Goal: Task Accomplishment & Management: Manage account settings

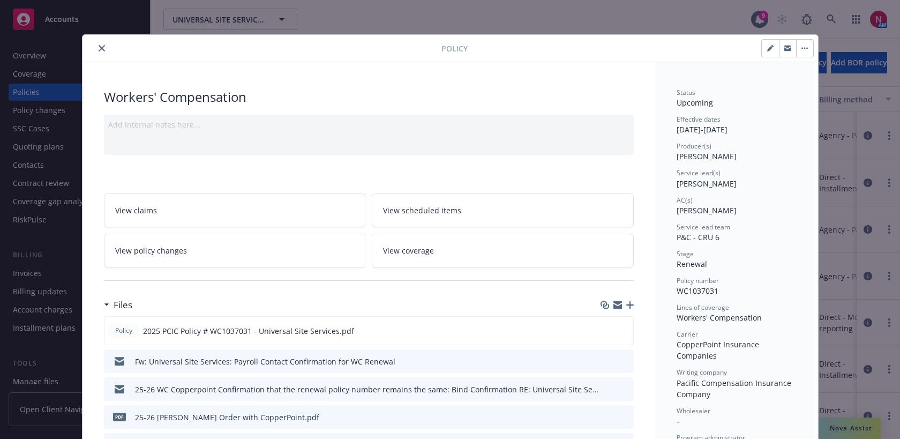
scroll to position [32, 0]
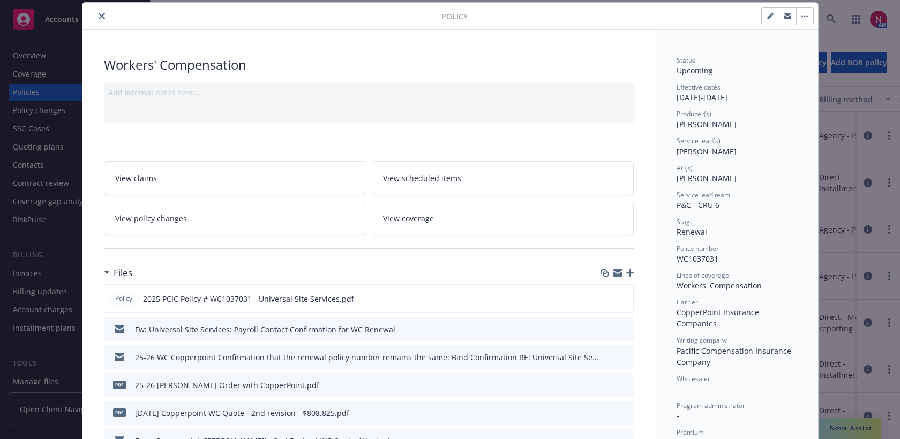
click at [99, 16] on icon "close" at bounding box center [102, 16] width 6 height 6
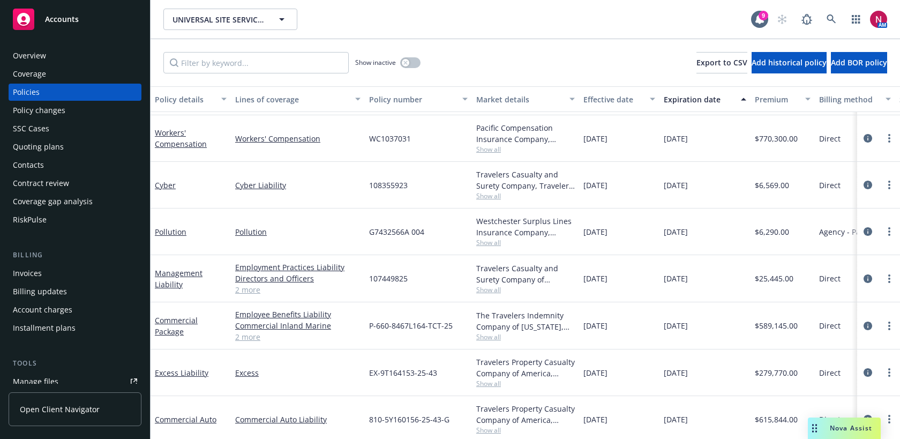
scroll to position [476, 0]
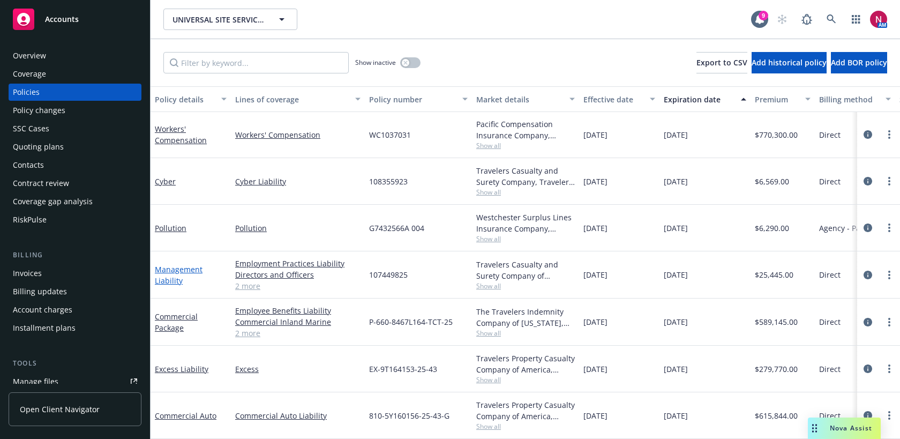
click at [183, 264] on link "Management Liability" at bounding box center [179, 274] width 48 height 21
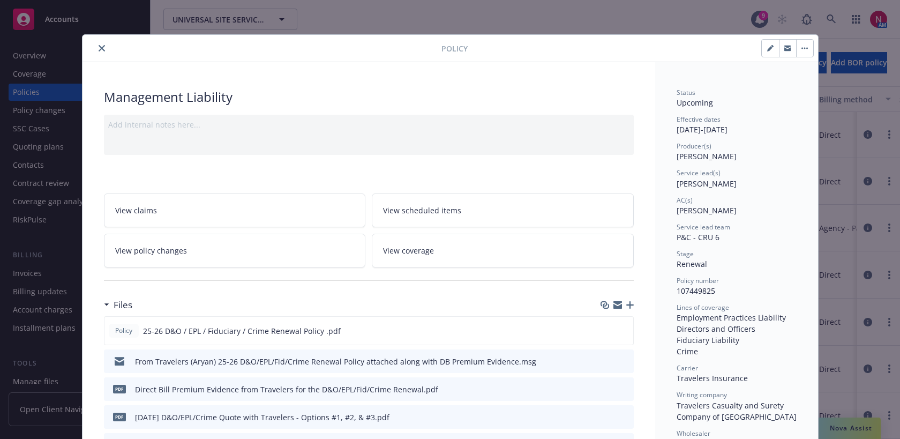
click at [99, 49] on icon "close" at bounding box center [102, 48] width 6 height 6
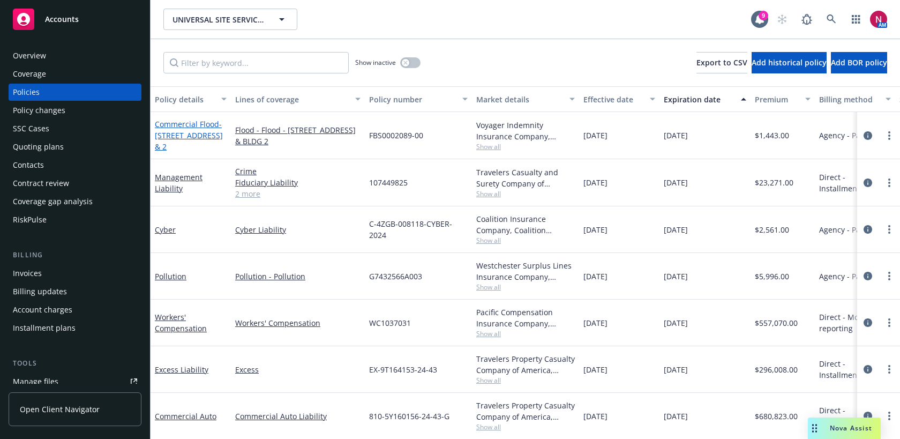
click at [180, 133] on span "- 760 E CAPITOL AVE., MILPITAS, CA 95035 - Bldg. #1 & 2" at bounding box center [189, 135] width 68 height 33
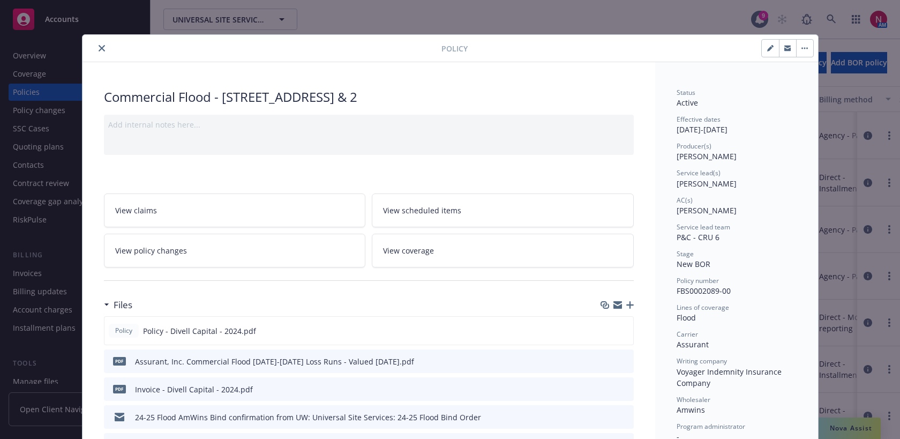
click at [102, 50] on icon "close" at bounding box center [102, 48] width 6 height 6
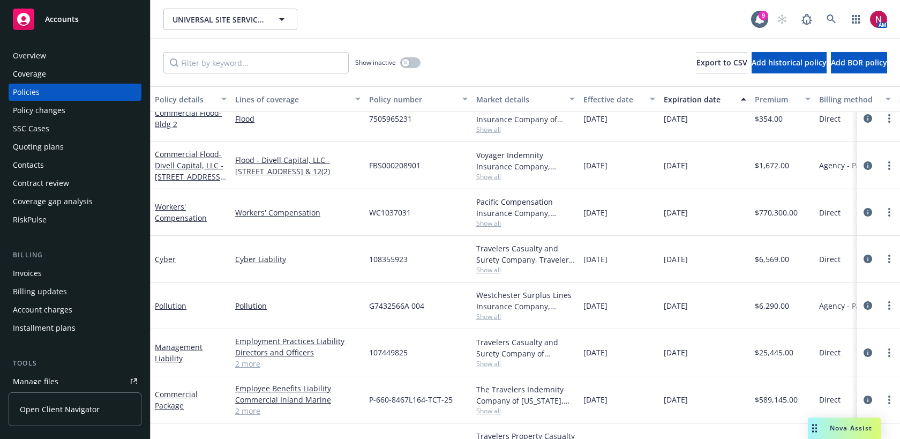
scroll to position [360, 0]
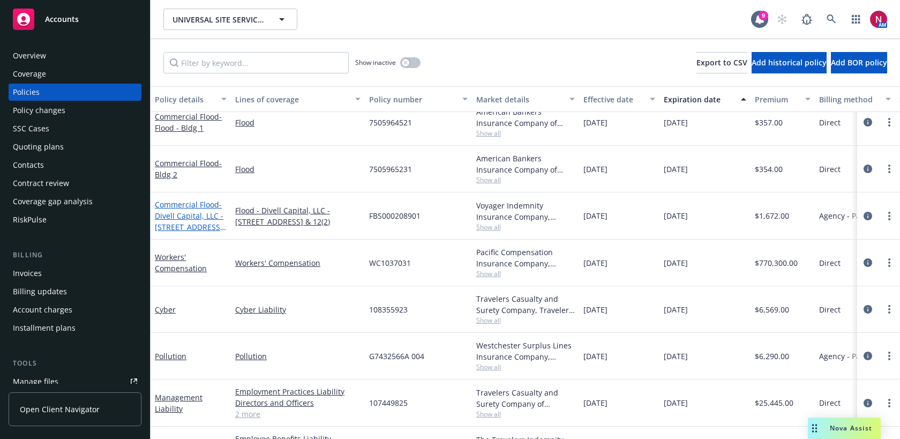
click at [187, 214] on span "- Divell Capital, LLC - 760 E Capital, Milpitas, CA 95035 - Bldg. #1 & #12(2)" at bounding box center [190, 221] width 71 height 44
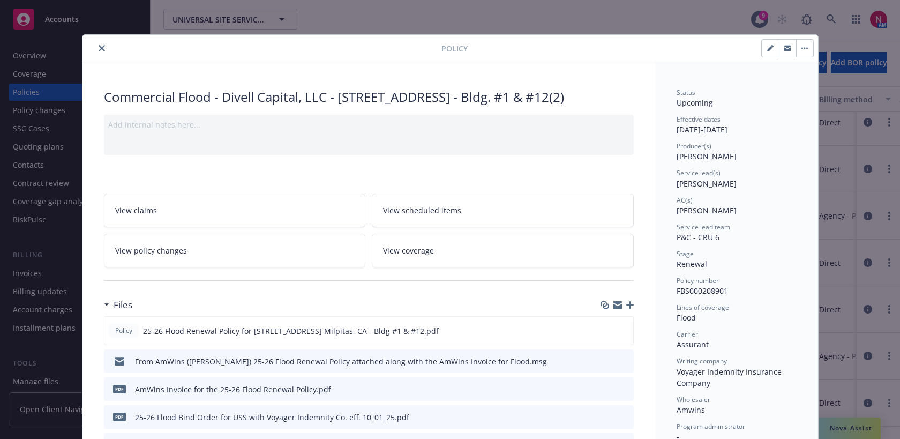
click at [101, 48] on icon "close" at bounding box center [102, 48] width 6 height 6
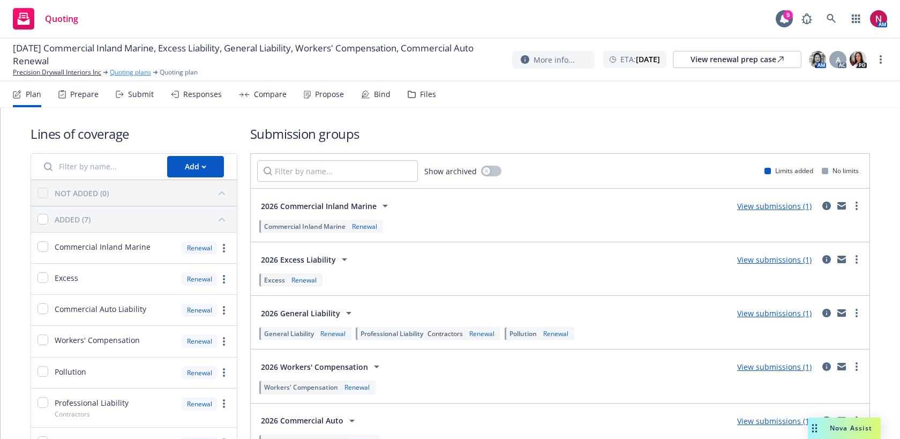
click at [123, 71] on link "Quoting plans" at bounding box center [130, 72] width 41 height 10
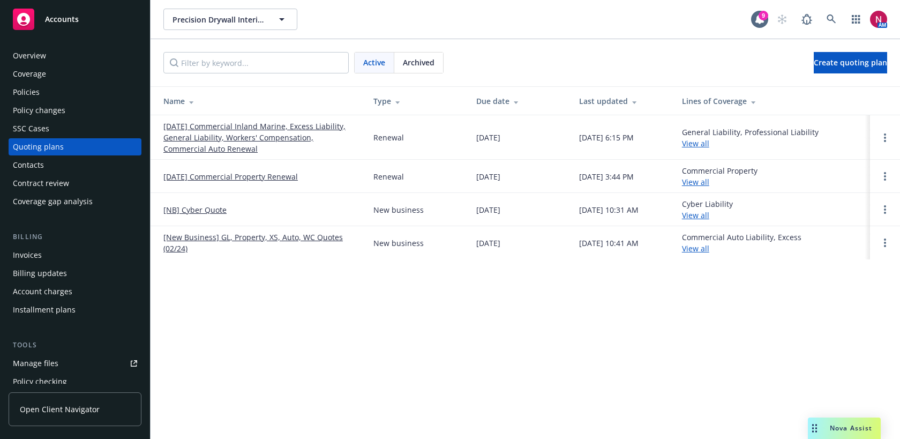
click at [243, 183] on td "10/28/25 Commercial Property Renewal" at bounding box center [257, 176] width 214 height 33
click at [242, 178] on link "[DATE] Commercial Property Renewal" at bounding box center [230, 176] width 134 height 11
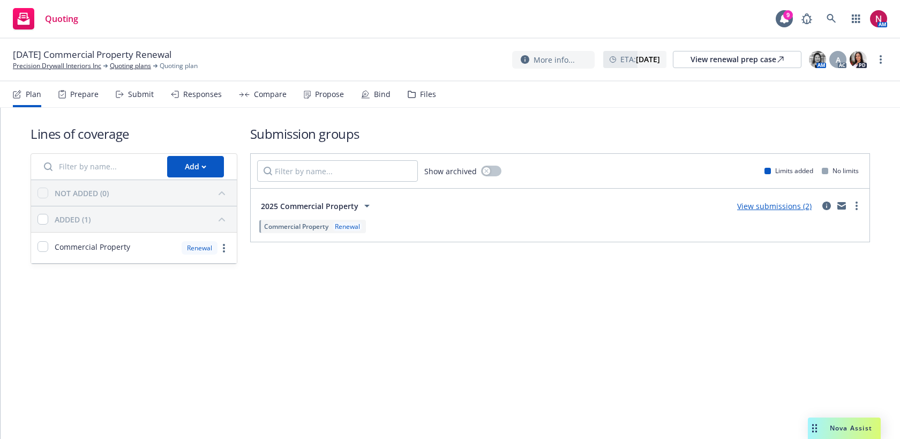
click at [189, 91] on div "Responses" at bounding box center [202, 94] width 39 height 9
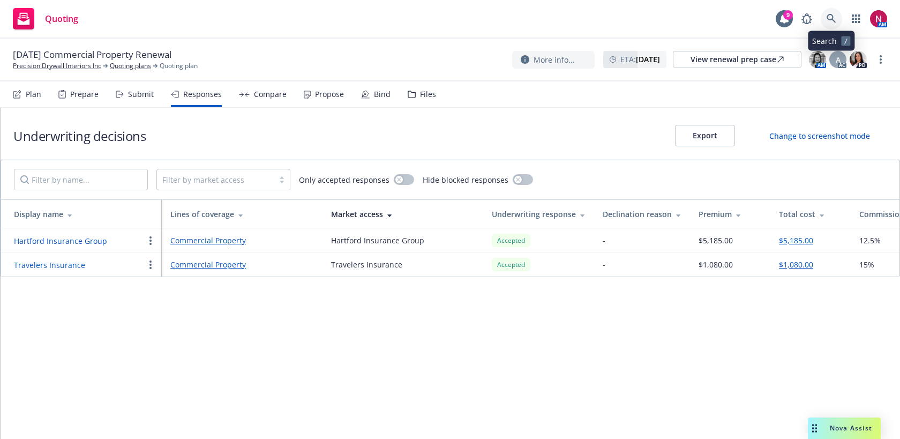
click at [833, 20] on icon at bounding box center [830, 18] width 9 height 9
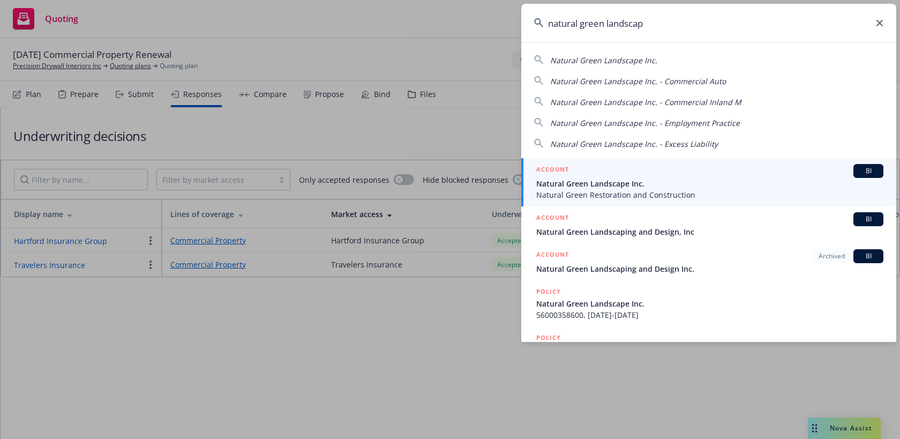
type input "natural green landscap"
click at [702, 177] on div "ACCOUNT BI" at bounding box center [709, 171] width 347 height 14
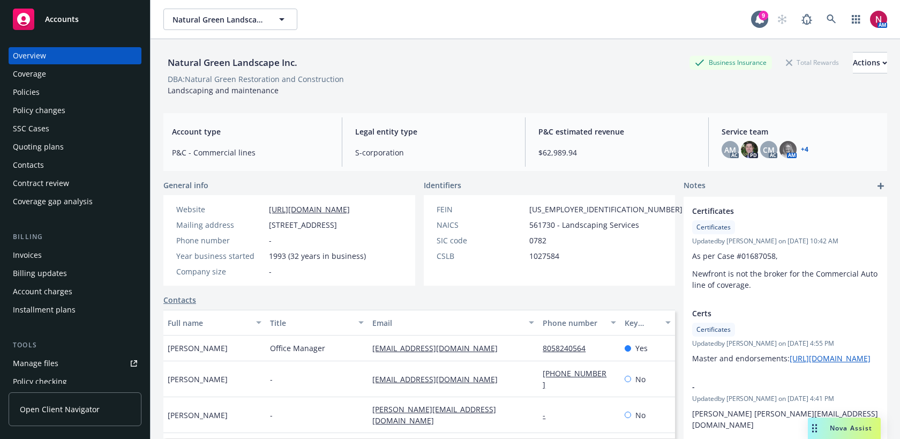
click at [70, 146] on div "Quoting plans" at bounding box center [75, 146] width 124 height 17
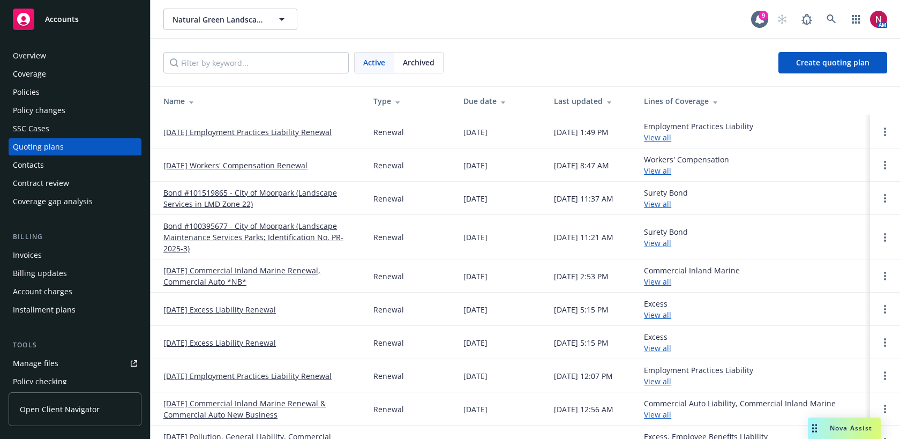
click at [419, 62] on span "Archived" at bounding box center [419, 62] width 32 height 11
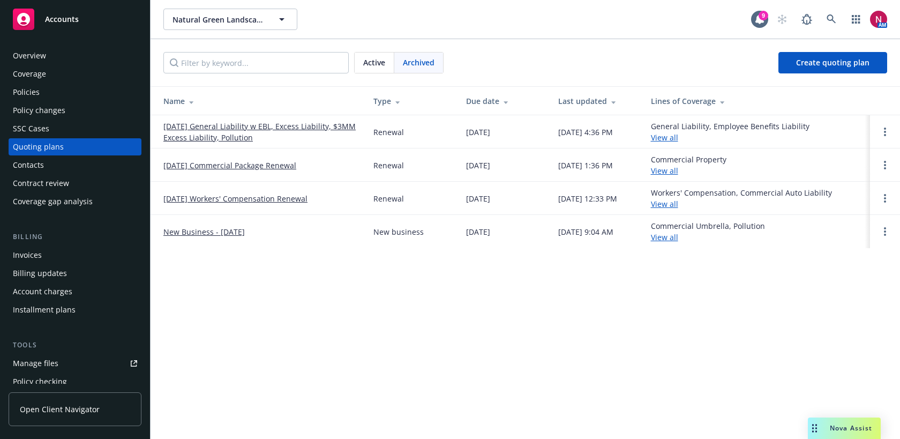
click at [305, 126] on link "[DATE] General Liability w EBL, Excess Liability, $3MM Excess Liability, Pollut…" at bounding box center [259, 131] width 193 height 22
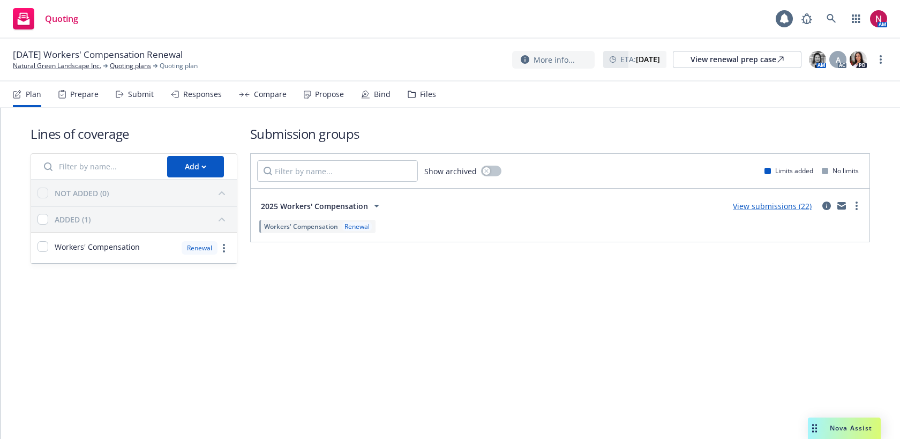
click at [420, 97] on div "Files" at bounding box center [428, 94] width 16 height 9
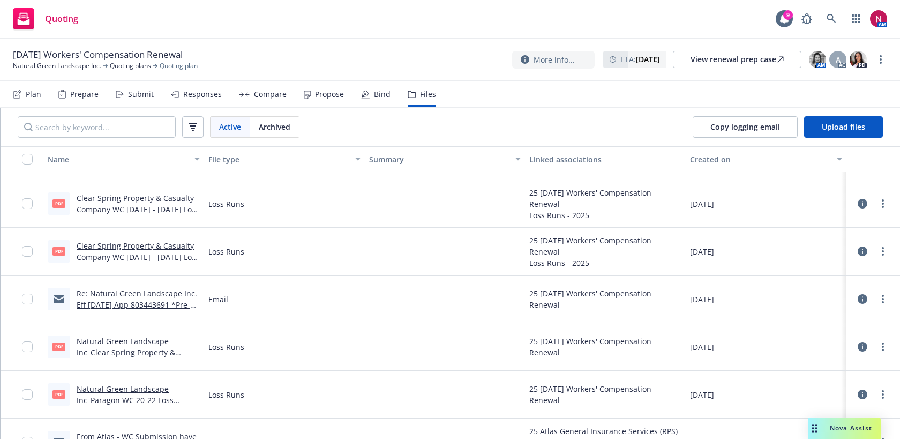
scroll to position [417, 0]
click at [161, 244] on link "Clear Spring Property & Casualty Company WC [DATE] - [DATE] Loss Runs - Valued …" at bounding box center [138, 257] width 123 height 33
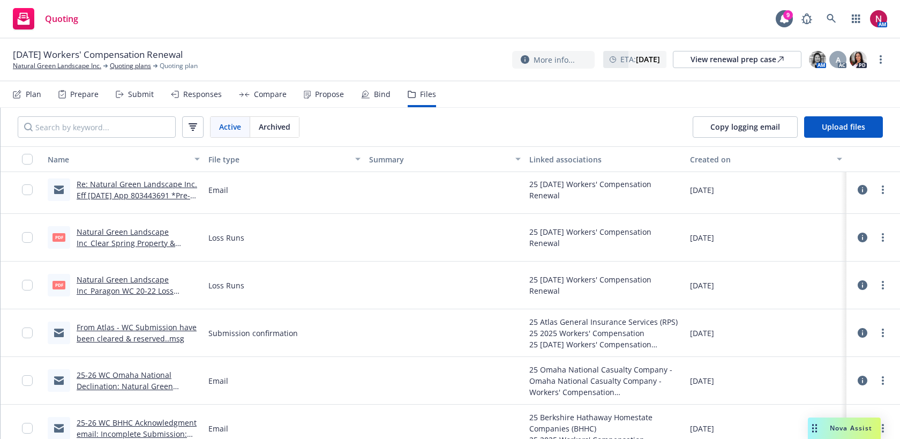
scroll to position [528, 0]
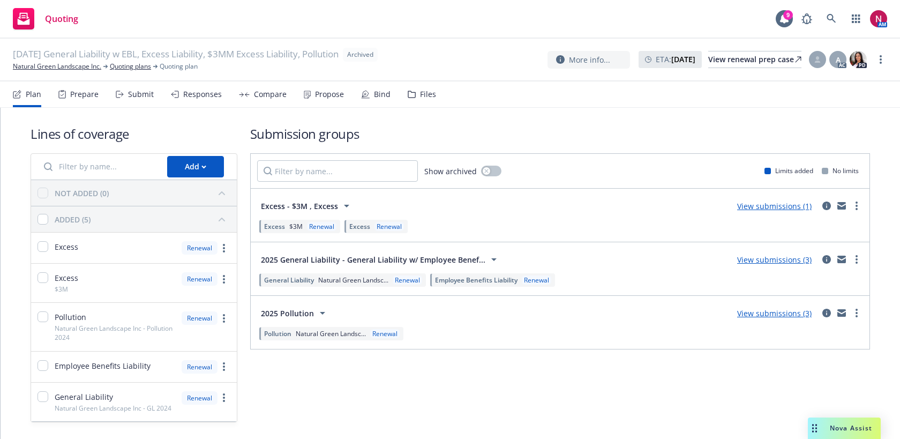
click at [425, 96] on div "Files" at bounding box center [428, 94] width 16 height 9
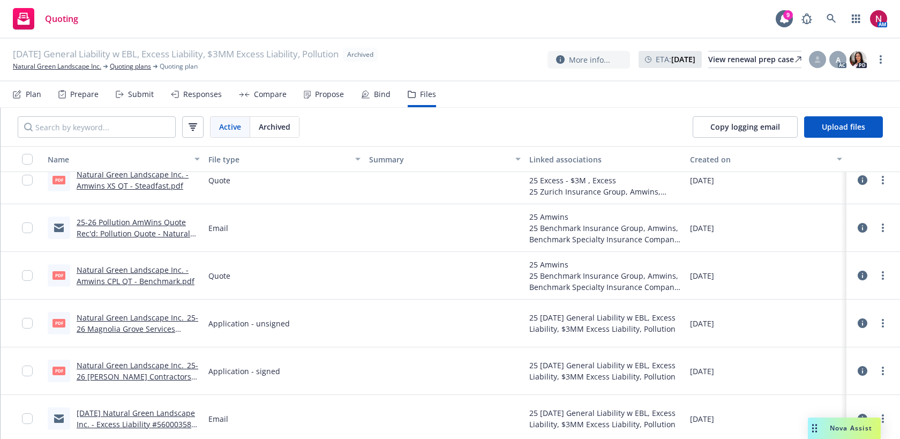
scroll to position [1154, 0]
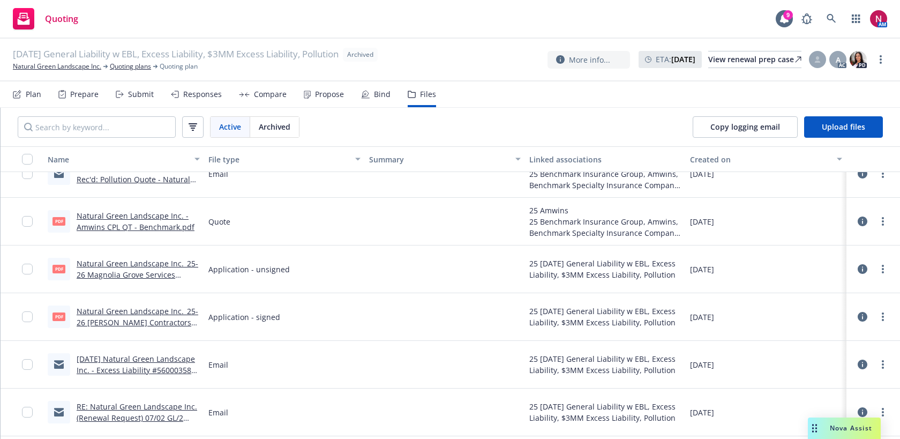
click at [174, 308] on link "Natural Green Landscape Inc._25-26 VELA Contractors Questionnaire (2021).pdf" at bounding box center [138, 322] width 122 height 33
click at [76, 65] on link "Natural Green Landscape Inc." at bounding box center [57, 67] width 88 height 10
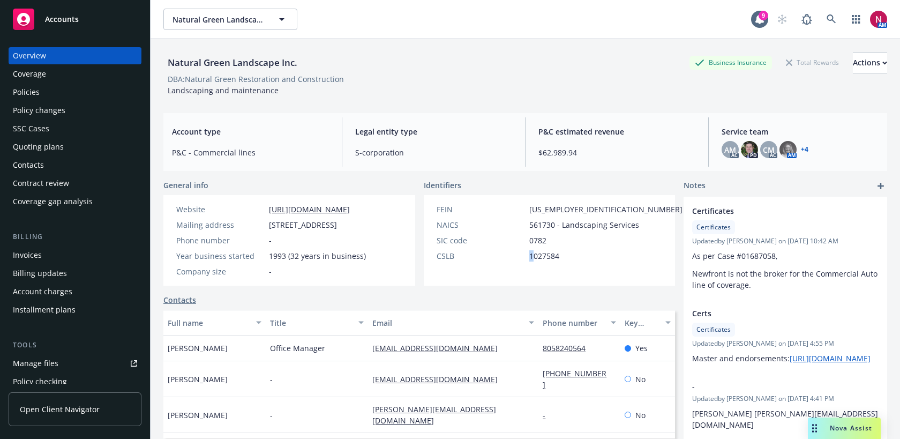
click at [533, 254] on span "1027584" at bounding box center [544, 255] width 30 height 11
click at [562, 254] on div "CSLB 1027584" at bounding box center [559, 255] width 254 height 11
click at [61, 149] on div "Quoting plans" at bounding box center [38, 146] width 51 height 17
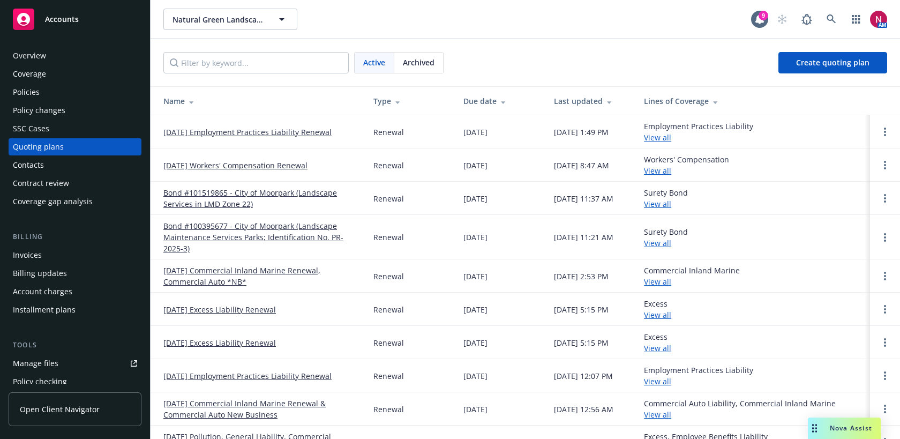
click at [424, 64] on span "Archived" at bounding box center [419, 62] width 32 height 11
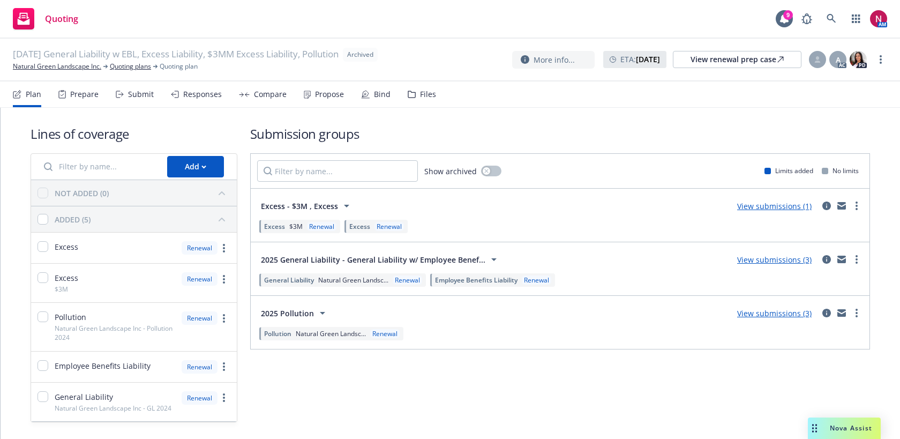
click at [420, 95] on div "Files" at bounding box center [428, 94] width 16 height 9
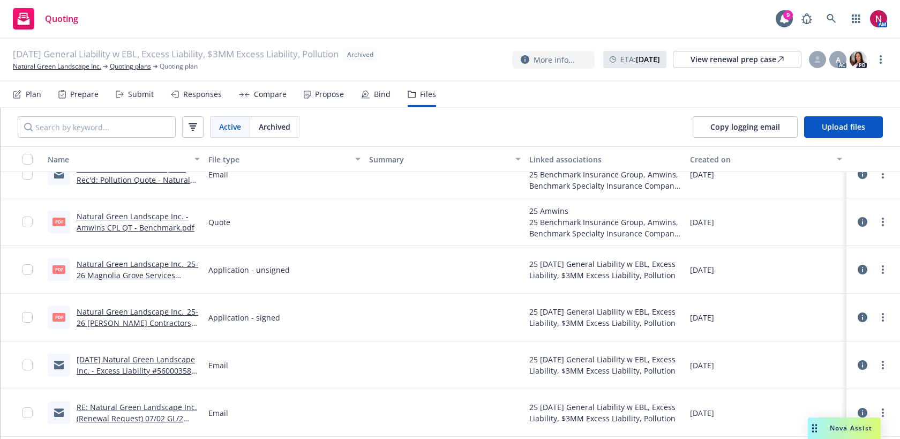
scroll to position [1157, 0]
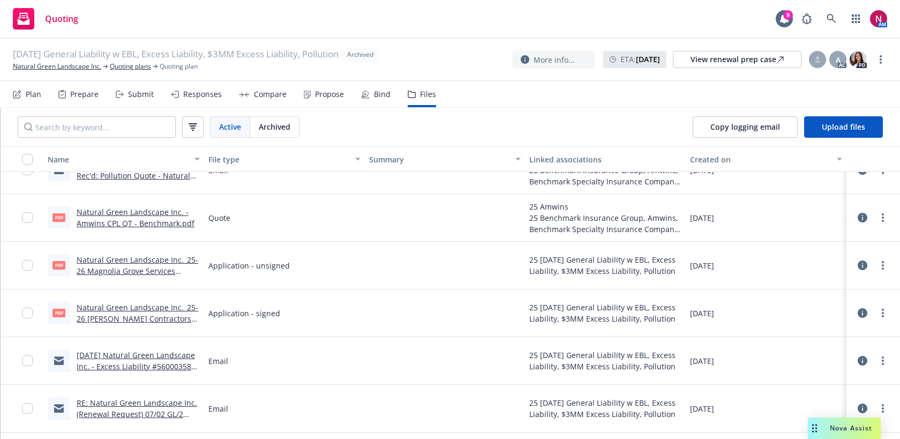
click at [175, 258] on link "Natural Green Landscape Inc._25-26 Magnolia Grove Services Application.pdf" at bounding box center [138, 270] width 122 height 33
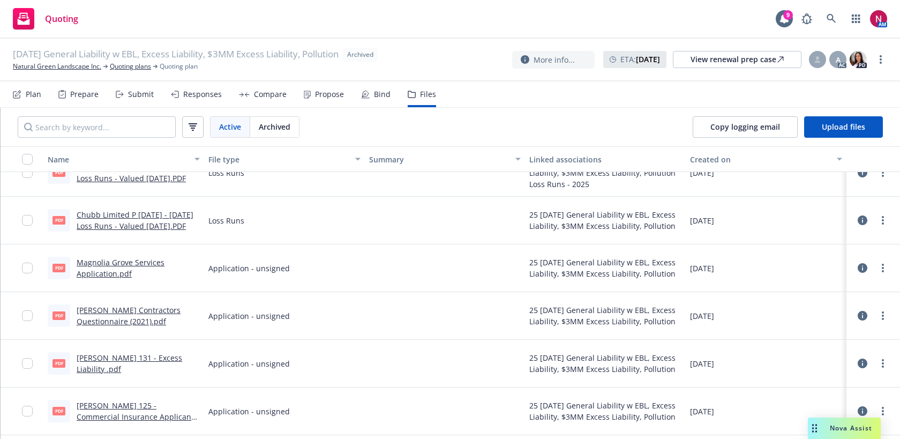
scroll to position [2616, 0]
click at [150, 263] on link "Magnolia Grove Services Application.pdf" at bounding box center [121, 267] width 88 height 21
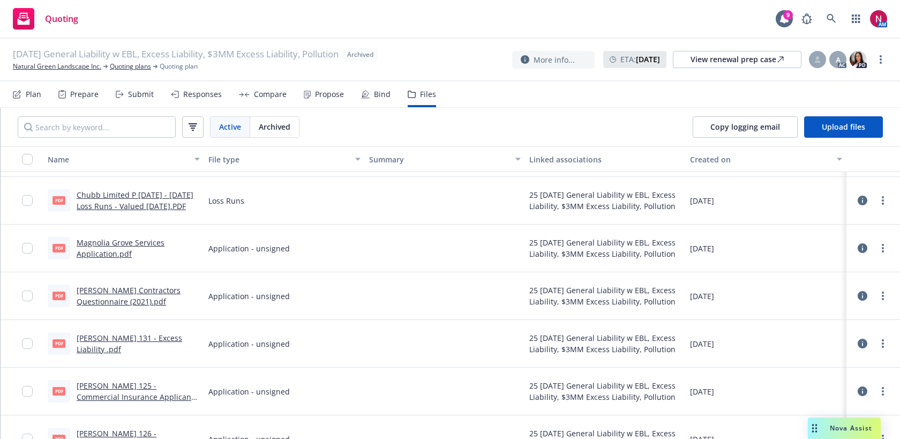
scroll to position [2636, 0]
click at [175, 290] on link "VELA Contractors Questionnaire (2021).pdf" at bounding box center [129, 294] width 104 height 21
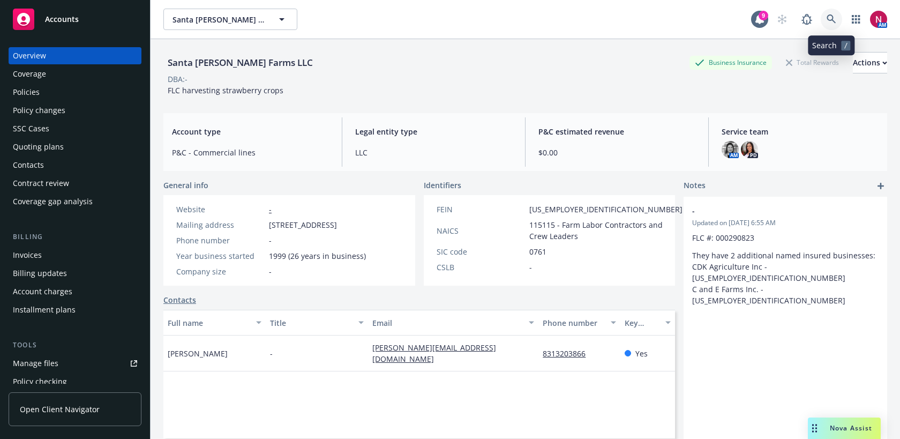
click at [829, 20] on icon at bounding box center [830, 18] width 9 height 9
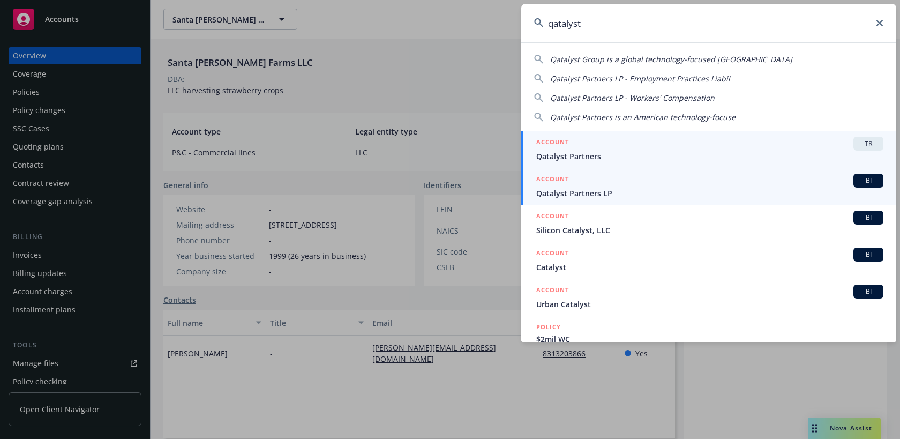
type input "qatalyst"
click at [699, 190] on span "Qatalyst Partners LP" at bounding box center [709, 192] width 347 height 11
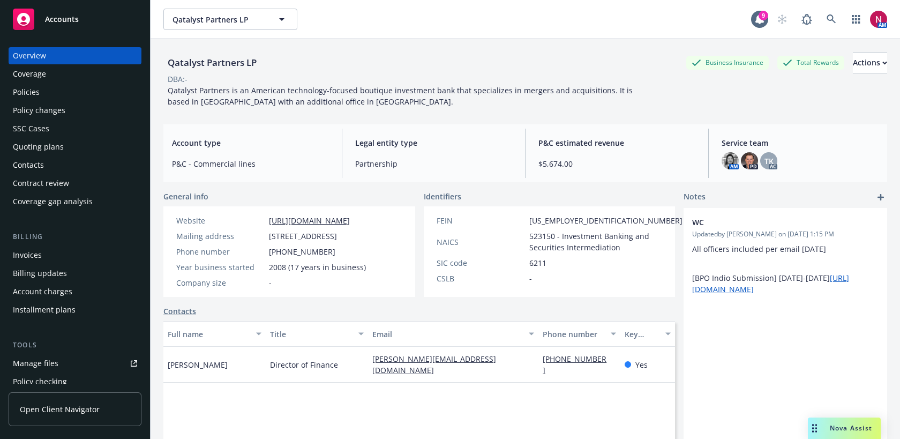
click at [57, 93] on div "Policies" at bounding box center [75, 92] width 124 height 17
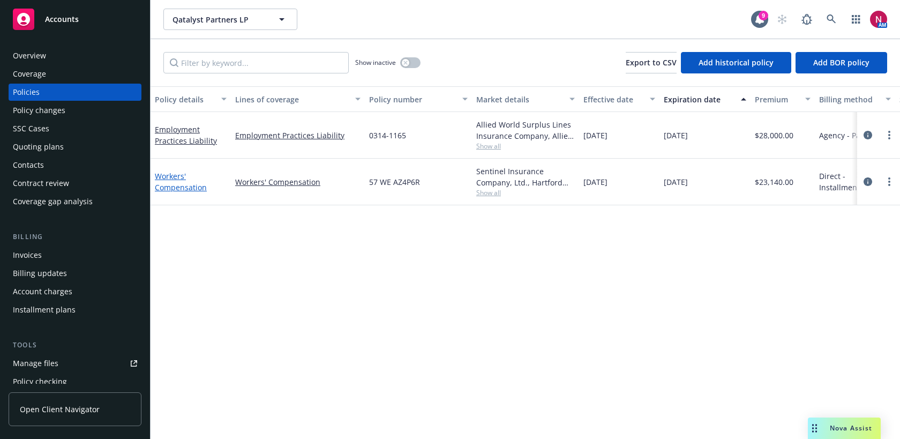
click at [168, 190] on link "Workers' Compensation" at bounding box center [181, 181] width 52 height 21
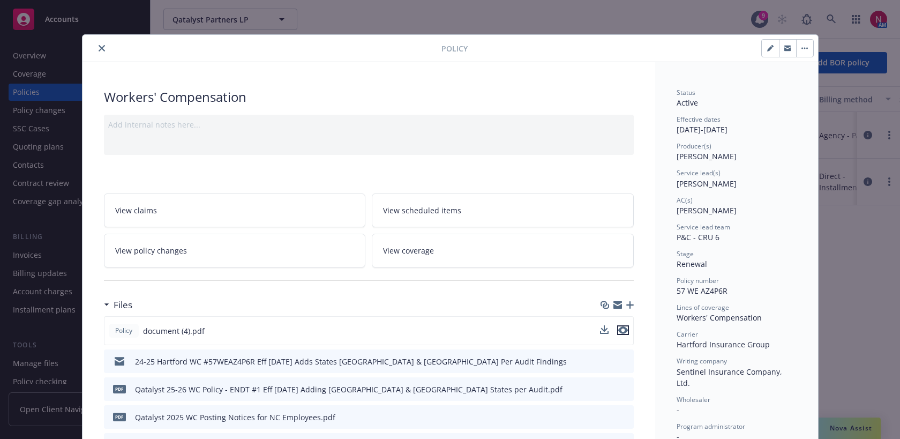
click at [624, 329] on icon "preview file" at bounding box center [623, 329] width 10 height 7
click at [96, 49] on button "close" at bounding box center [101, 48] width 13 height 13
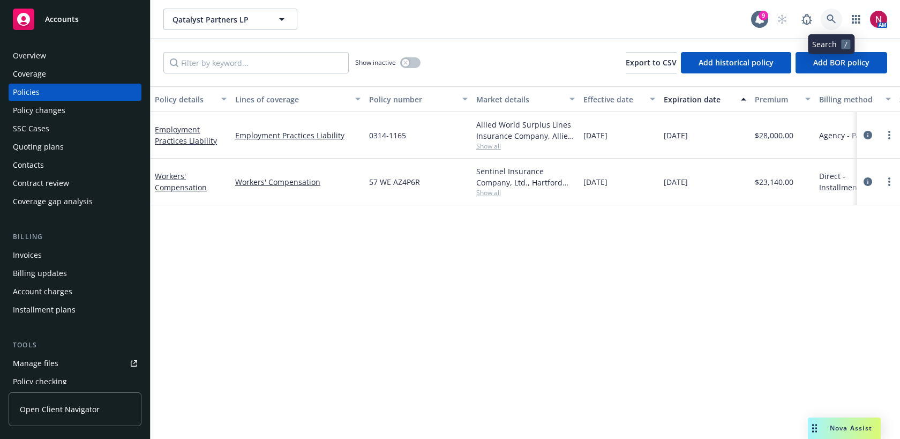
click at [831, 21] on icon at bounding box center [831, 19] width 10 height 10
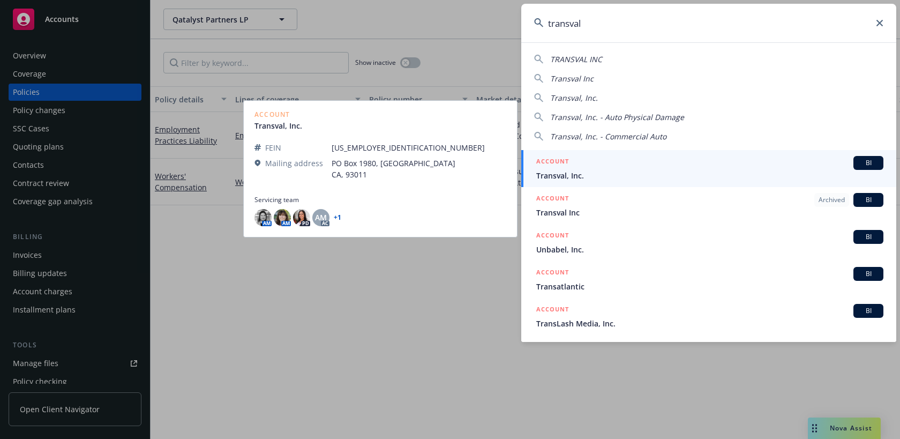
type input "transval"
click at [671, 171] on span "Transval, Inc." at bounding box center [709, 175] width 347 height 11
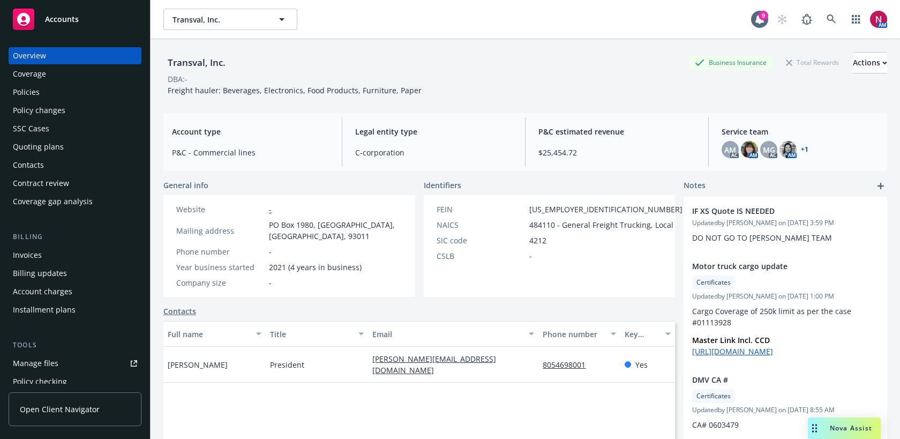
click at [54, 93] on div "Policies" at bounding box center [75, 92] width 124 height 17
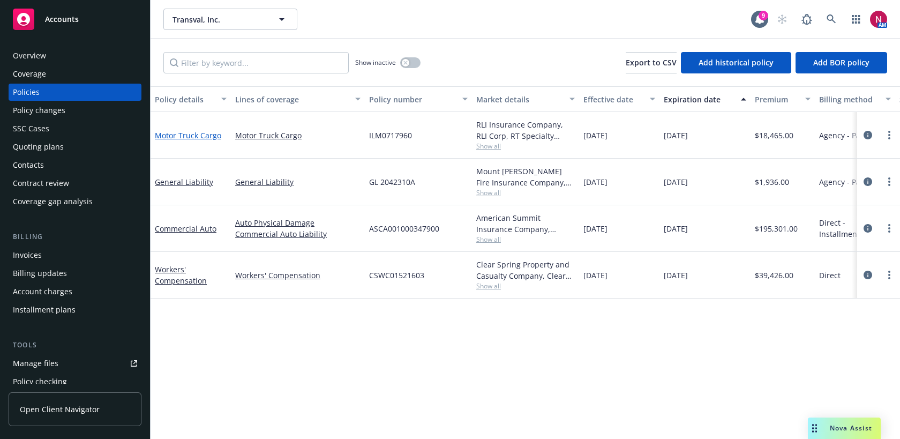
click at [205, 138] on link "Motor Truck Cargo" at bounding box center [188, 135] width 66 height 10
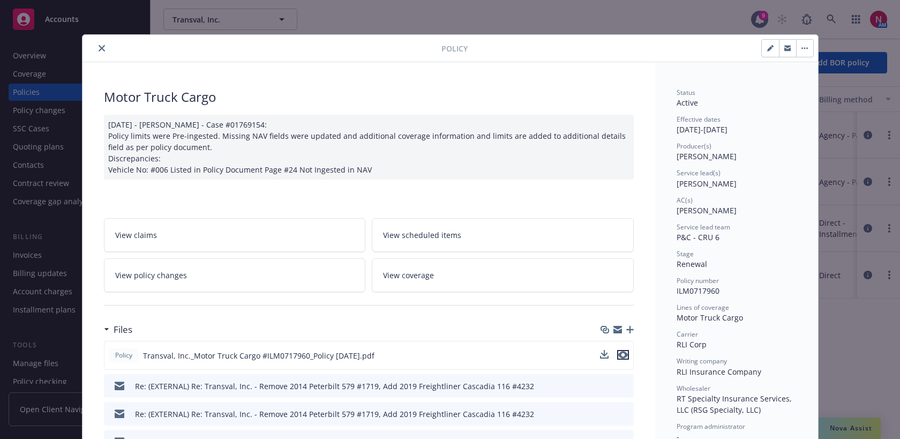
click at [623, 353] on icon "preview file" at bounding box center [623, 354] width 10 height 7
click at [103, 43] on button "close" at bounding box center [101, 48] width 13 height 13
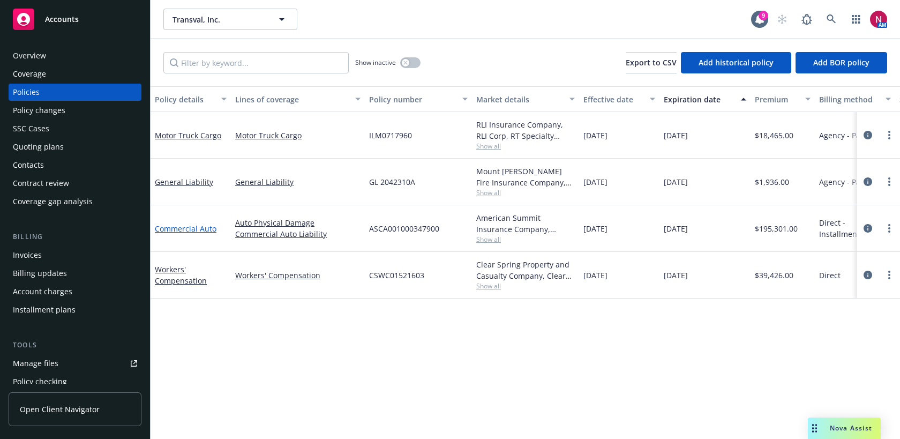
click at [171, 231] on link "Commercial Auto" at bounding box center [186, 228] width 62 height 10
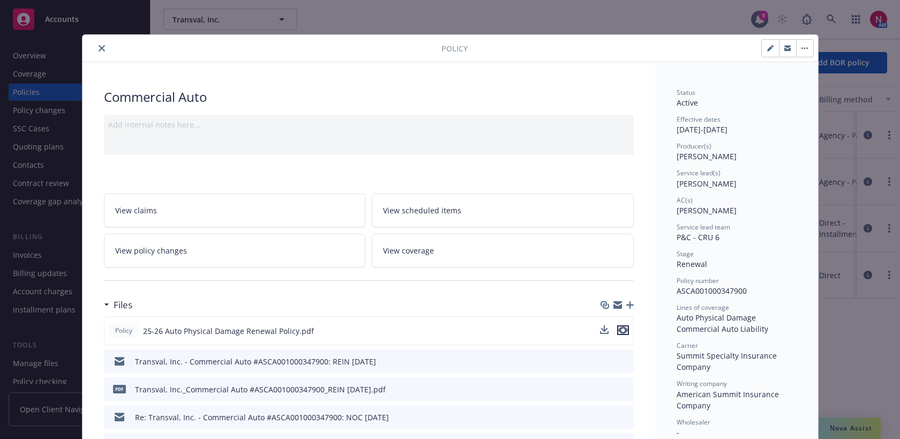
click at [628, 330] on button "preview file" at bounding box center [623, 330] width 12 height 10
click at [228, 250] on link "View policy changes" at bounding box center [235, 250] width 262 height 34
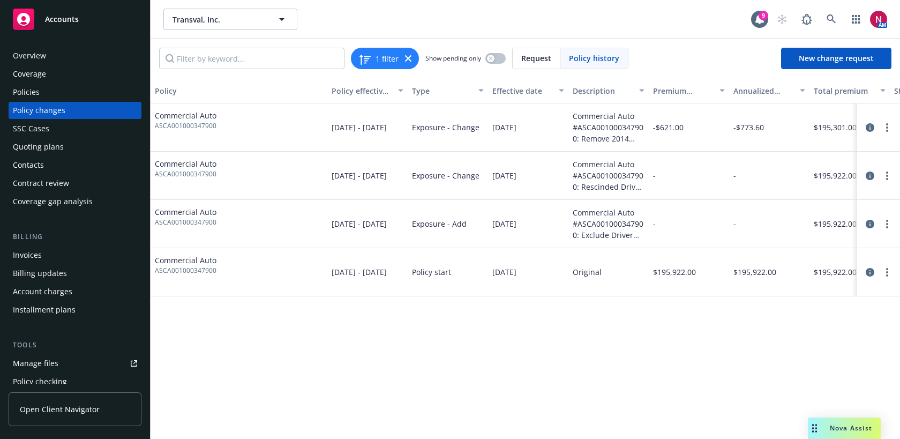
click at [355, 133] on span "05/13/2025 - 05/13/2026" at bounding box center [359, 127] width 55 height 11
click at [869, 124] on icon "circleInformation" at bounding box center [869, 127] width 9 height 9
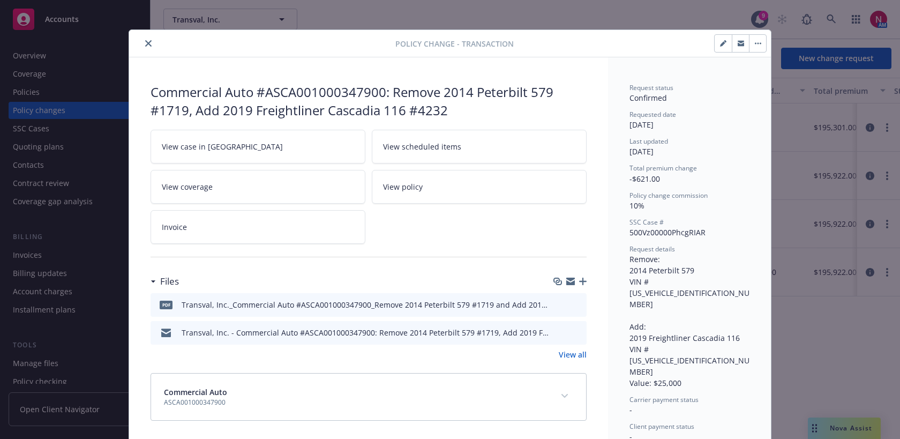
scroll to position [5, 0]
click at [149, 40] on icon "close" at bounding box center [148, 43] width 6 height 6
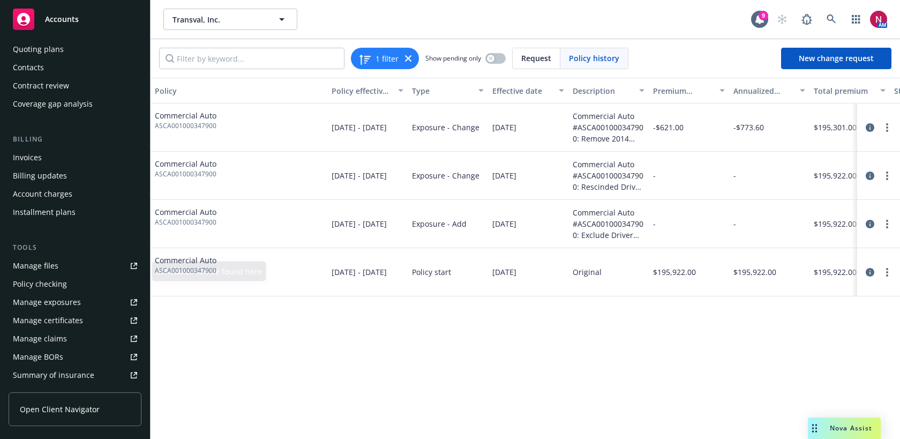
scroll to position [129, 0]
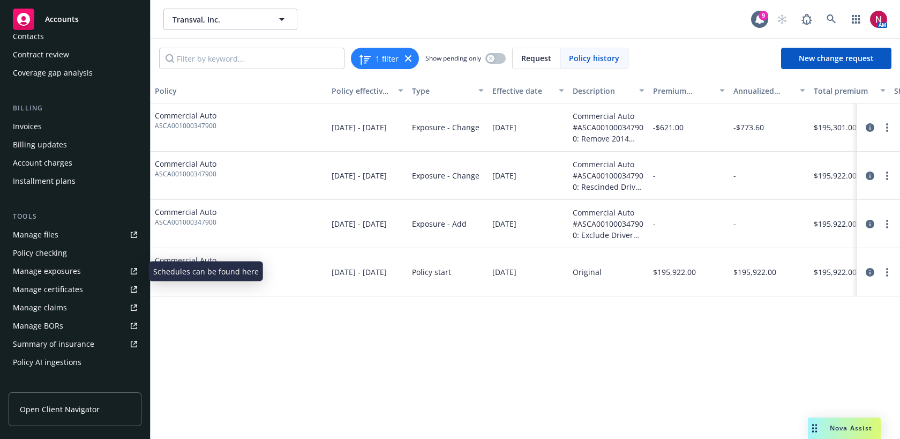
click at [50, 273] on div "Manage exposures" at bounding box center [47, 270] width 68 height 17
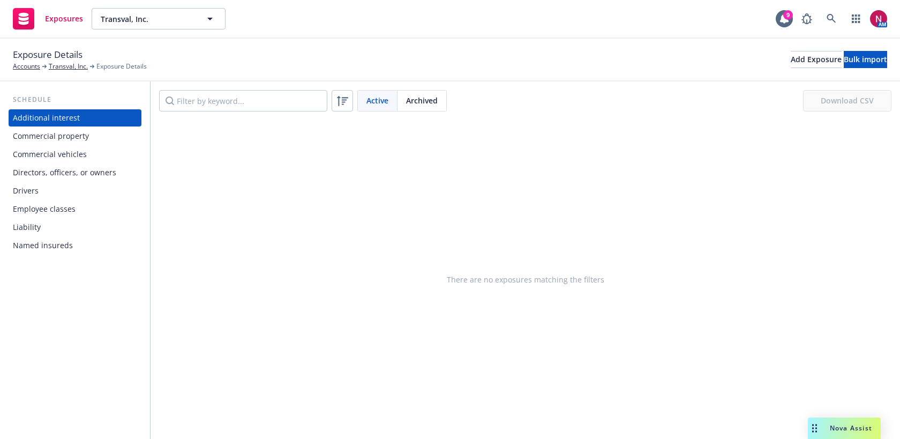
click at [69, 191] on div "Drivers" at bounding box center [75, 190] width 124 height 17
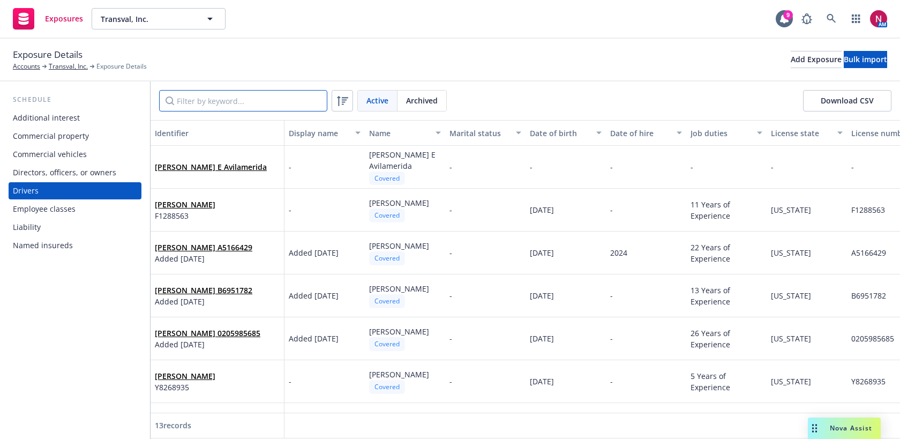
click at [219, 102] on input "Filter by keyword..." at bounding box center [243, 100] width 168 height 21
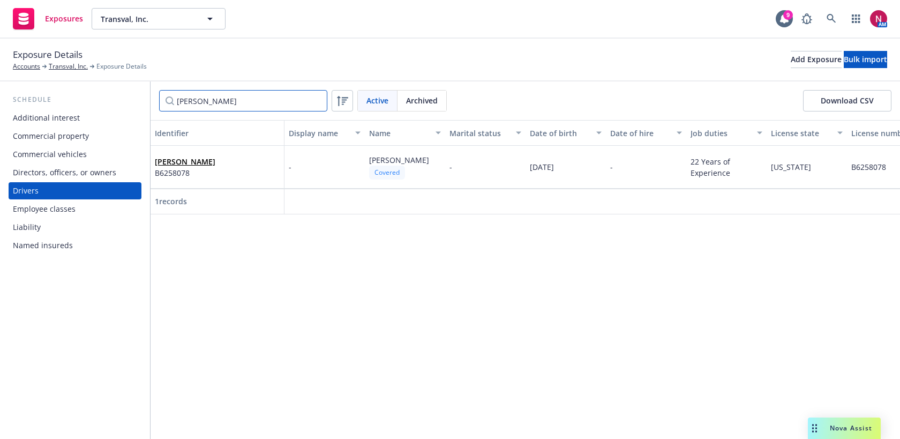
type input "[PERSON_NAME]"
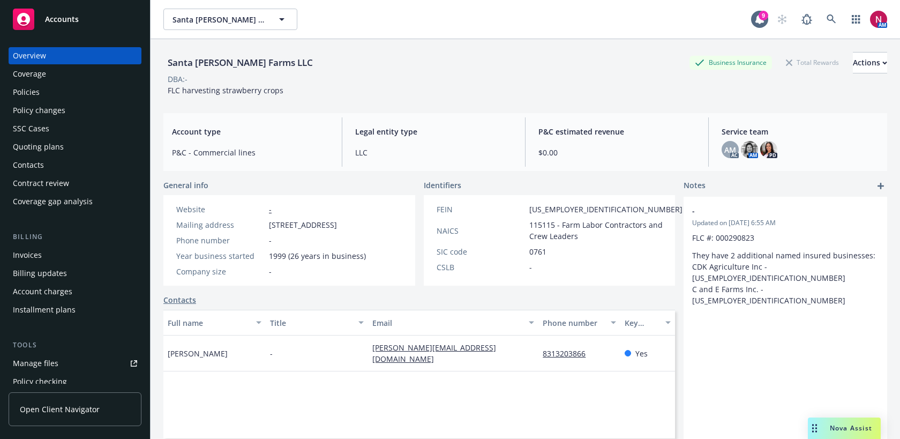
click at [40, 85] on div "Policies" at bounding box center [75, 92] width 124 height 17
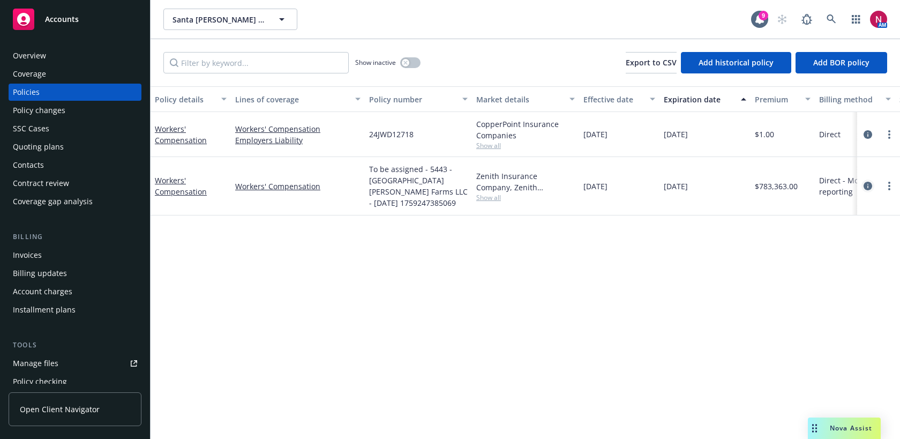
click at [865, 187] on icon "circleInformation" at bounding box center [867, 186] width 9 height 9
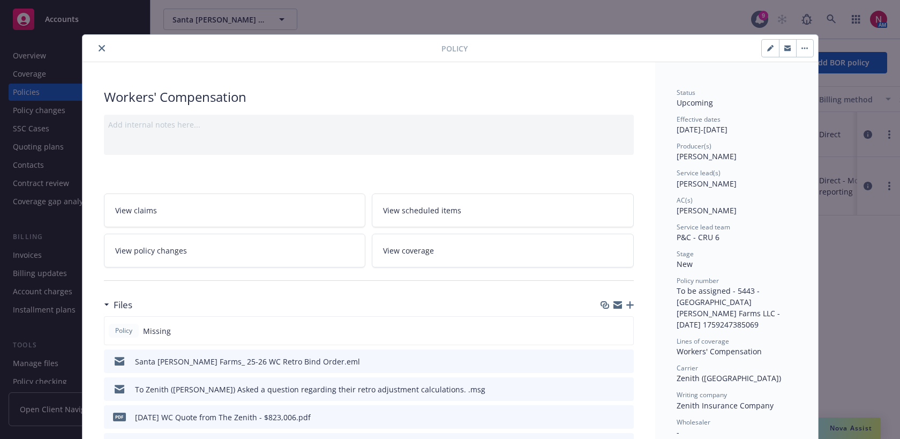
click at [295, 261] on link "View policy changes" at bounding box center [235, 250] width 262 height 34
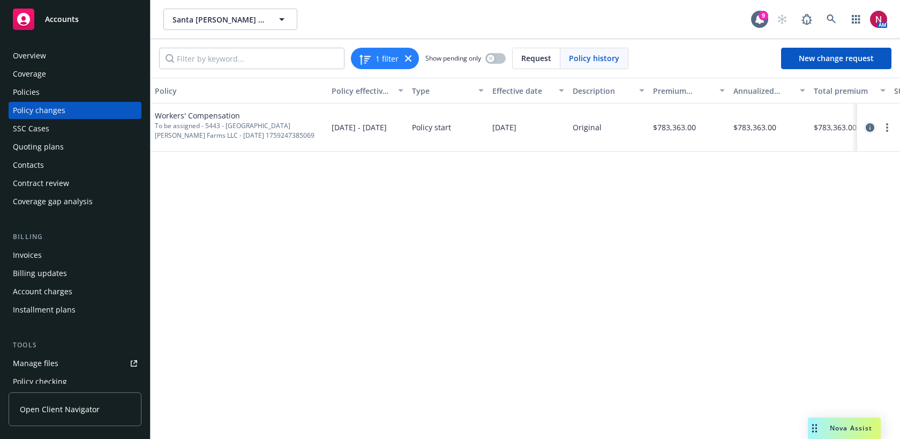
click at [871, 125] on icon "circleInformation" at bounding box center [869, 127] width 9 height 9
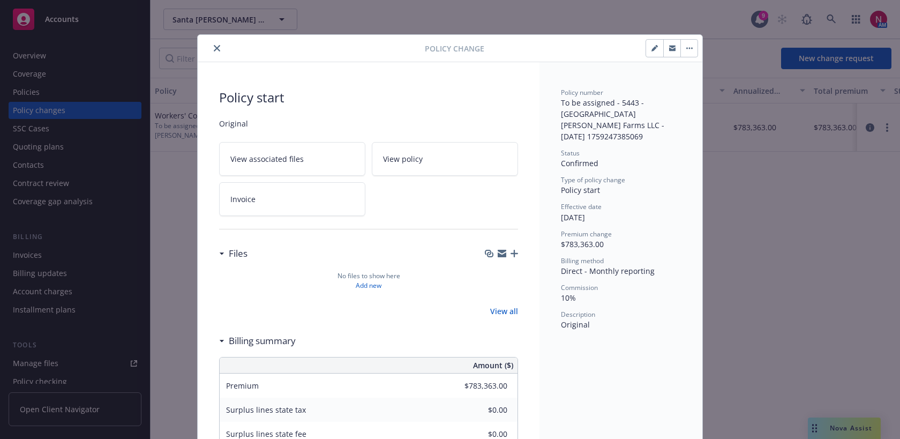
scroll to position [32, 0]
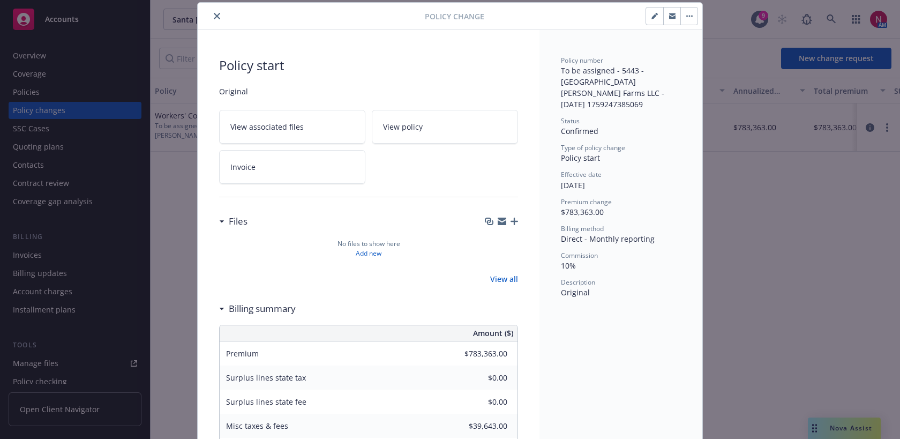
click at [649, 18] on button "button" at bounding box center [654, 15] width 17 height 17
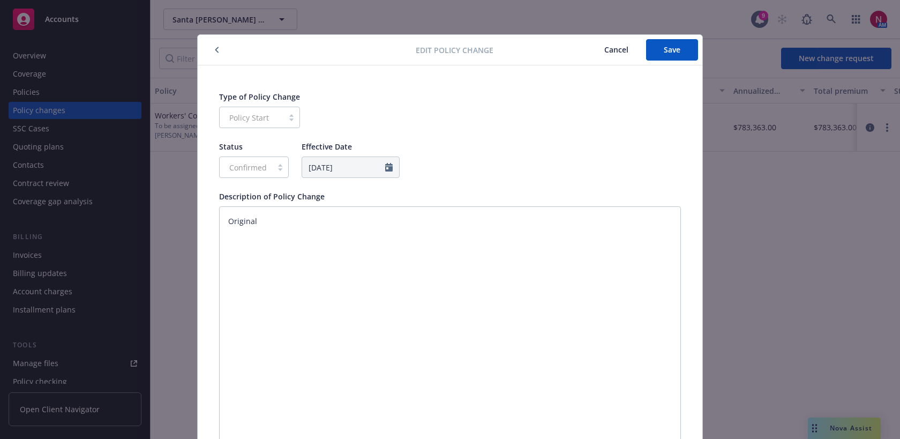
click at [608, 51] on span "Cancel" at bounding box center [616, 49] width 24 height 10
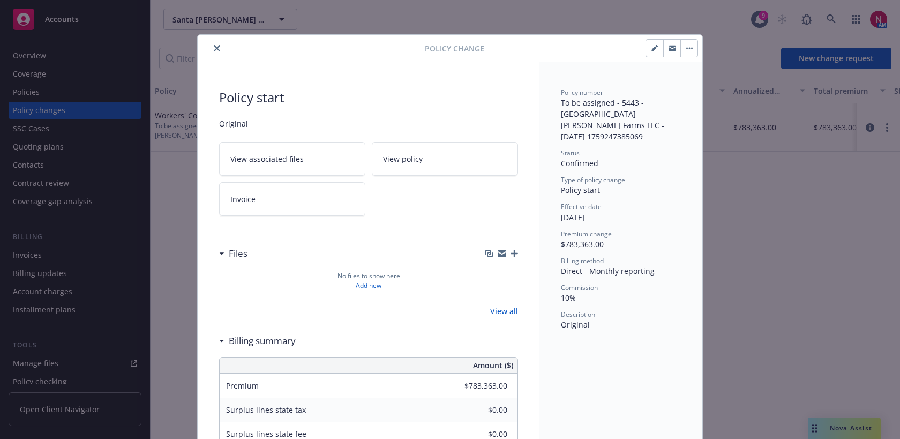
click at [684, 50] on button "button" at bounding box center [688, 48] width 17 height 17
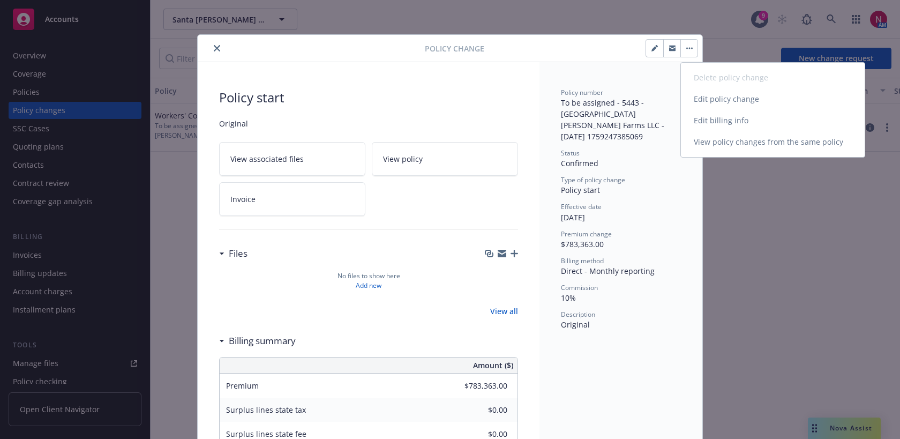
click at [713, 117] on link "Edit billing info" at bounding box center [773, 120] width 184 height 21
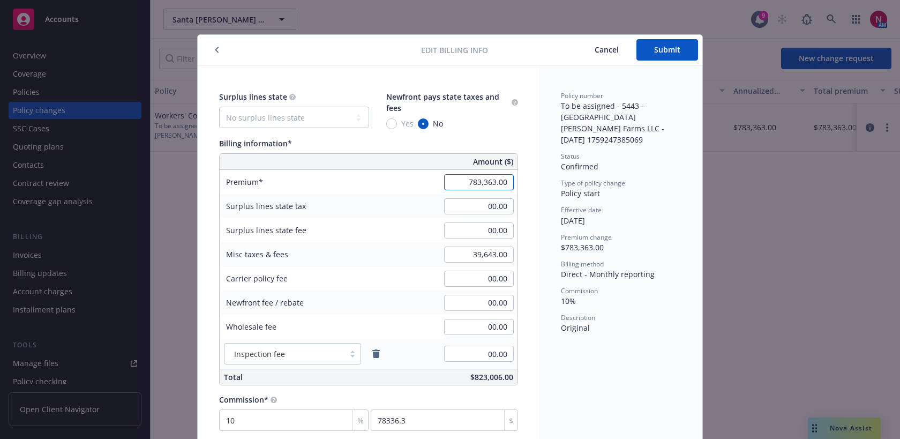
click at [491, 182] on input "783,363.00" at bounding box center [479, 182] width 70 height 16
drag, startPoint x: 485, startPoint y: 181, endPoint x: 495, endPoint y: 182, distance: 10.8
click at [495, 182] on input "783,363.00" at bounding box center [479, 182] width 70 height 16
type input "783,521.00"
type input "78352.1"
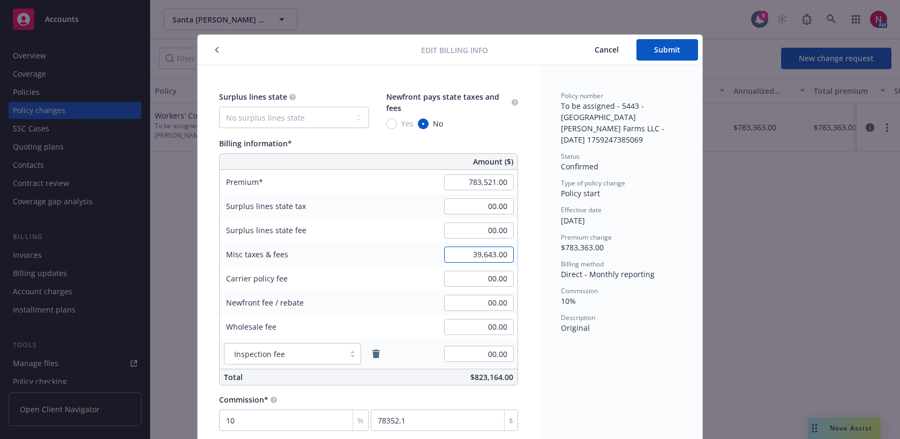
click at [493, 254] on input "39,643.00" at bounding box center [479, 254] width 70 height 16
click at [484, 253] on input "39,643.00" at bounding box center [479, 254] width 70 height 16
drag, startPoint x: 484, startPoint y: 254, endPoint x: 496, endPoint y: 254, distance: 11.8
click at [496, 254] on input "39,643.00" at bounding box center [479, 254] width 70 height 16
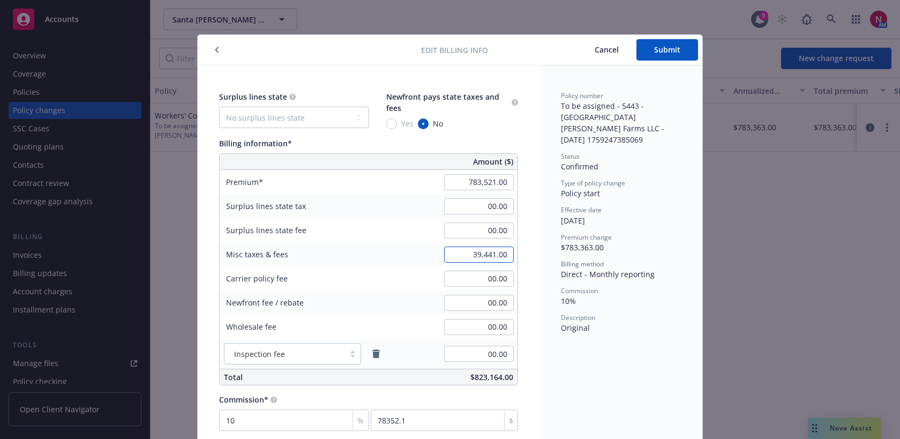
type input "39,441.00"
click at [526, 247] on div "Surplus lines state No surplus lines state Alaska Alabama Arkansas Arizona Cali…" at bounding box center [369, 260] width 342 height 391
click at [674, 41] on button "Submit" at bounding box center [667, 49] width 62 height 21
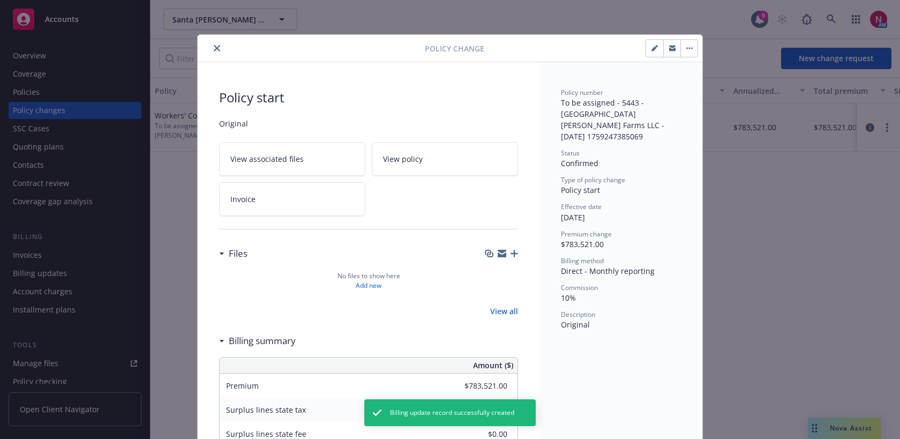
click at [217, 49] on icon "close" at bounding box center [217, 48] width 6 height 6
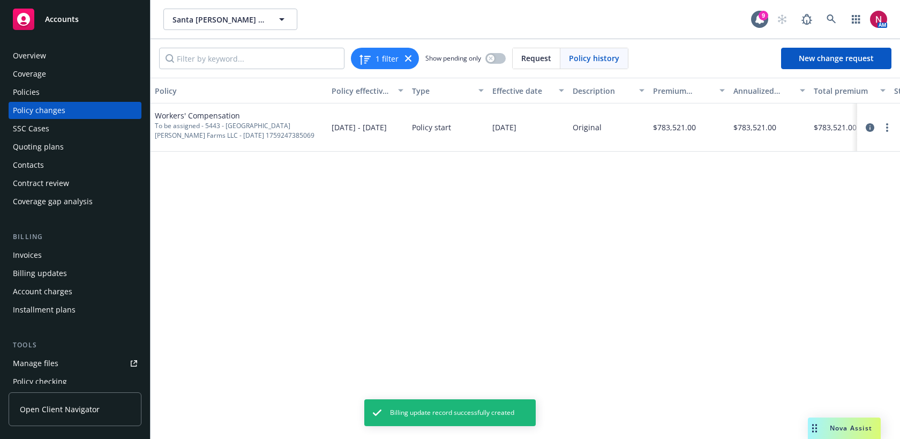
click at [74, 84] on div "Policies" at bounding box center [75, 92] width 124 height 17
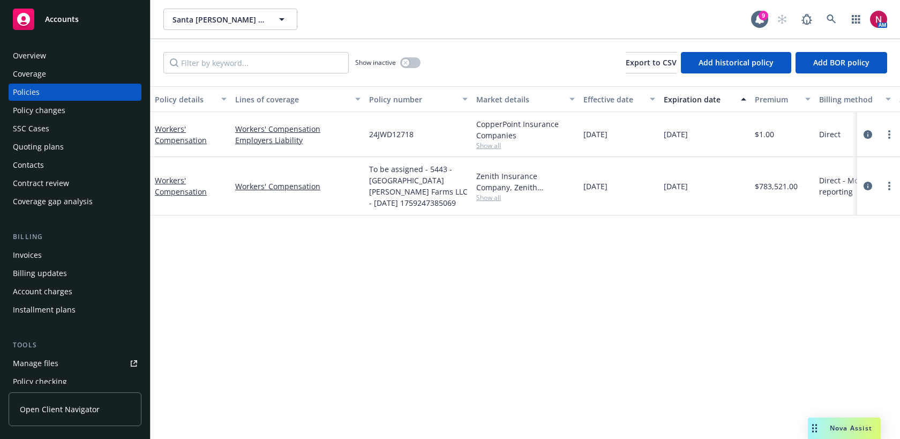
click at [871, 177] on div at bounding box center [878, 186] width 43 height 58
click at [868, 182] on icon "circleInformation" at bounding box center [867, 186] width 9 height 9
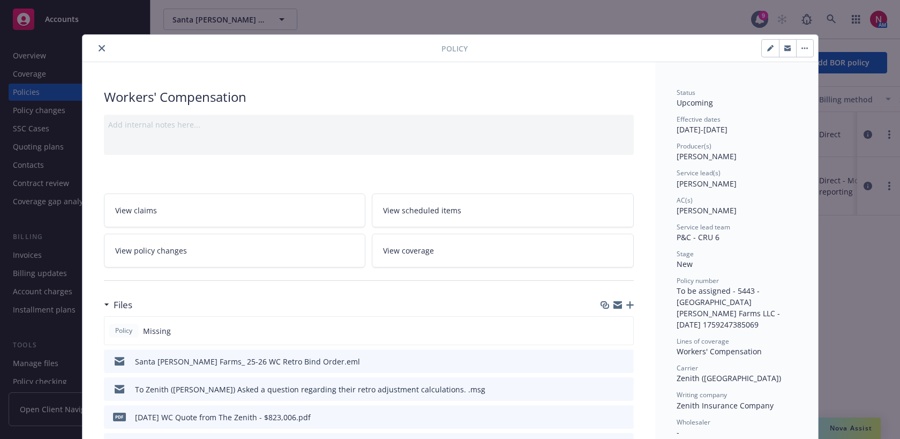
scroll to position [32, 0]
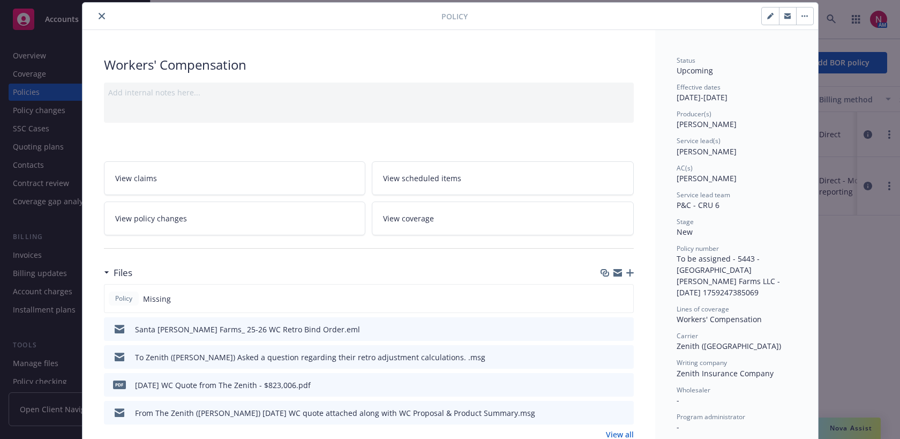
type input "$783,521.00"
type input "$39,441.00"
click at [761, 19] on div at bounding box center [787, 16] width 52 height 18
click at [767, 18] on icon "button" at bounding box center [769, 16] width 5 height 5
select select "NEW"
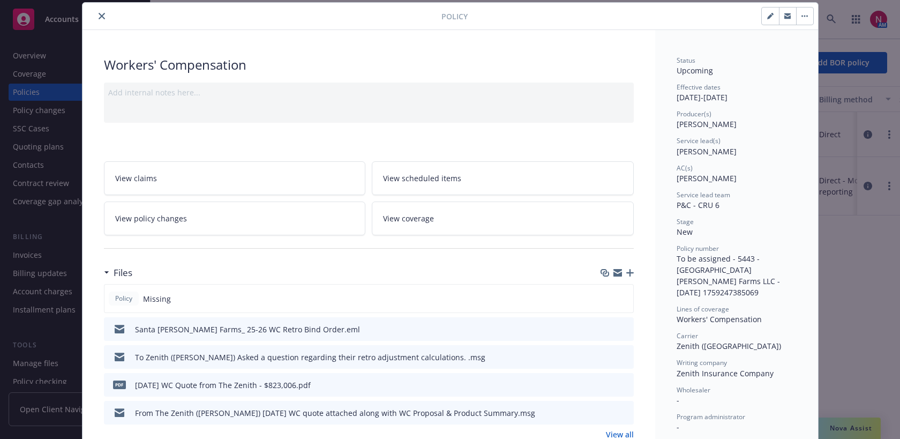
select select "12"
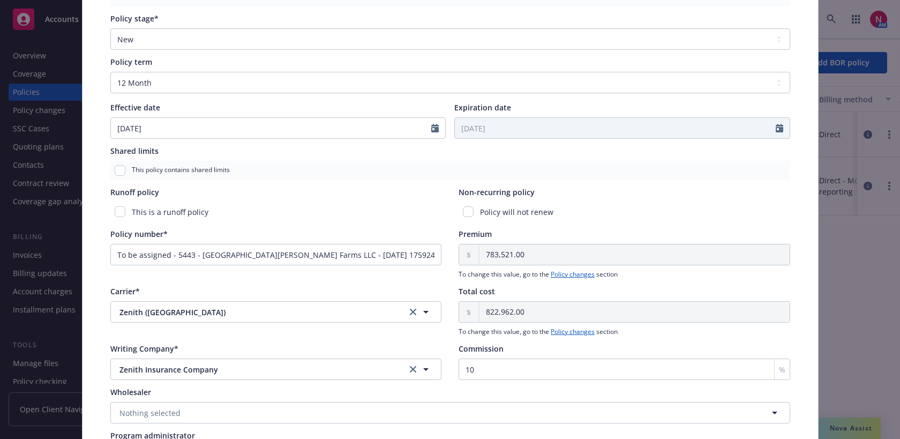
scroll to position [397, 0]
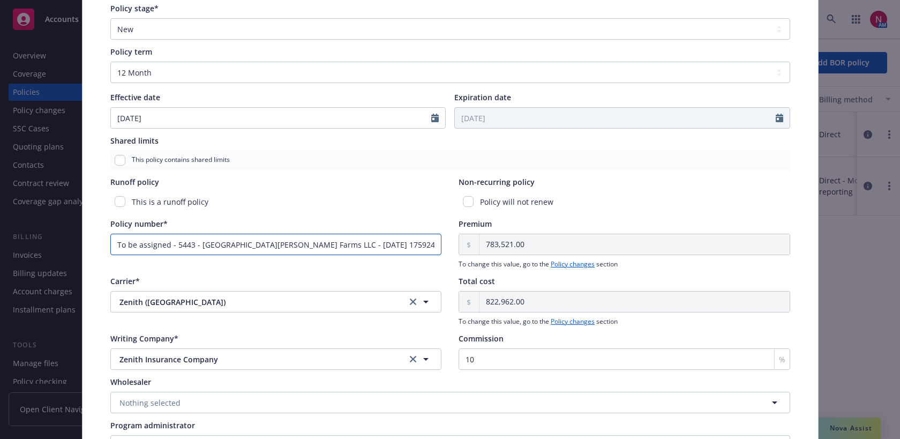
drag, startPoint x: 412, startPoint y: 240, endPoint x: 99, endPoint y: 233, distance: 313.4
click at [99, 233] on div "Policy type* Workers' Compensation Display name Producer(s)* SVP, Principal Pro…" at bounding box center [449, 78] width 735 height 820
paste input "Hi Jesse, Could you please forward me the Officer Exclusion Form when you get a…"
drag, startPoint x: 436, startPoint y: 243, endPoint x: 140, endPoint y: 243, distance: 296.2
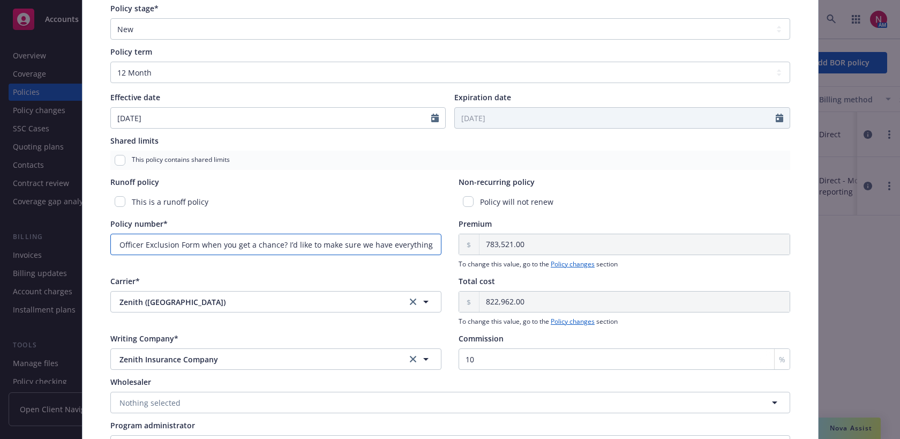
click at [140, 243] on input "Hi Jesse, Could you please forward me the Officer Exclusion Form when you get a…" at bounding box center [276, 243] width 332 height 21
type input "Hi Jesse, Could you please forward me the Officer Exclusion F"
drag, startPoint x: 353, startPoint y: 245, endPoint x: 60, endPoint y: 242, distance: 293.0
click at [59, 242] on div "Edit policy details Cancel Save Policy type* Workers' Compensation Display name…" at bounding box center [450, 219] width 900 height 439
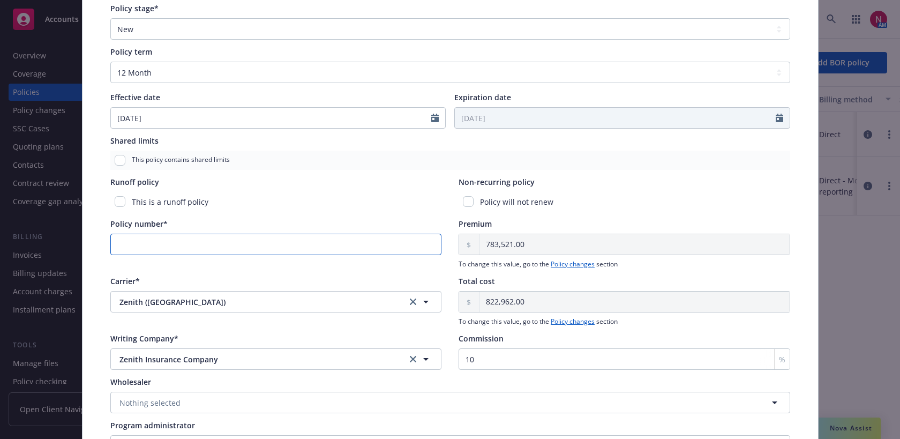
click at [259, 247] on input "Policy number*" at bounding box center [276, 243] width 332 height 21
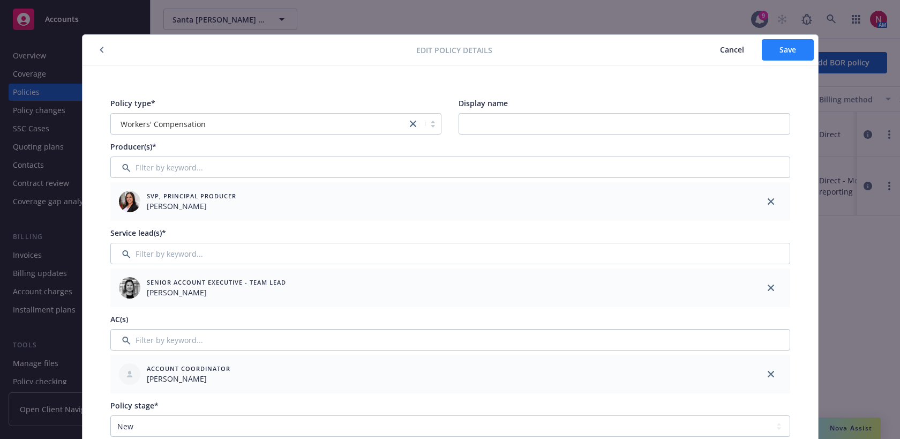
type input "M1416901"
click at [782, 52] on span "Save" at bounding box center [787, 49] width 17 height 10
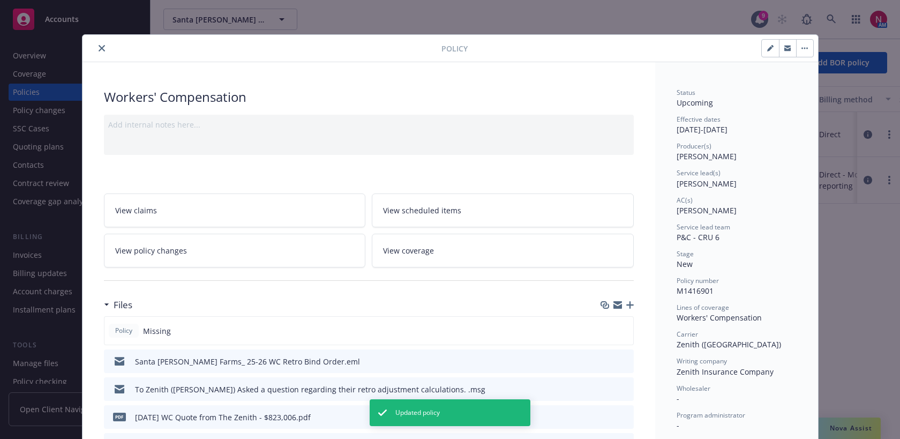
click at [103, 47] on icon "close" at bounding box center [102, 48] width 6 height 6
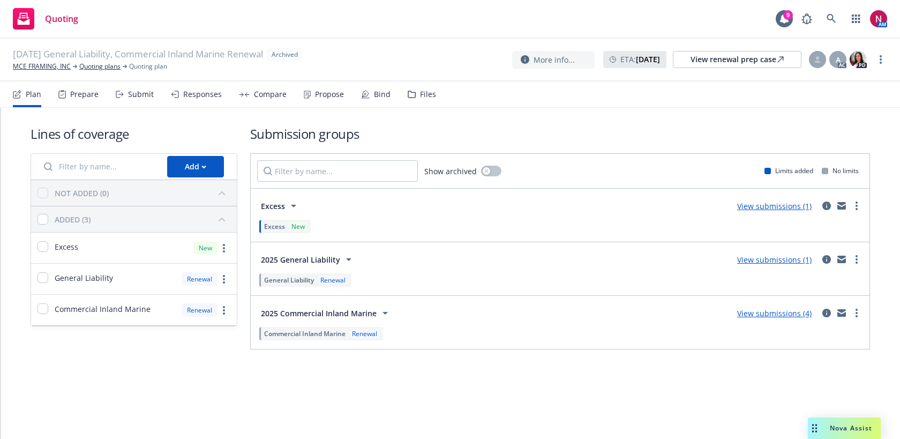
click at [424, 101] on div "Files" at bounding box center [422, 94] width 28 height 26
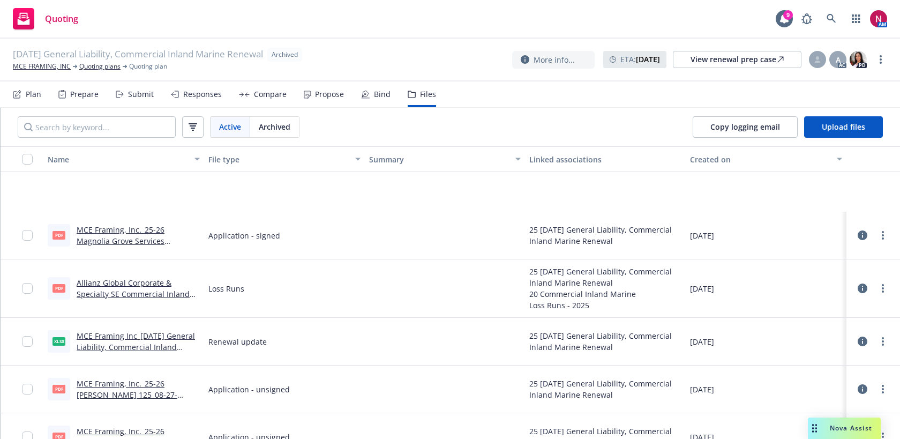
scroll to position [4096, 0]
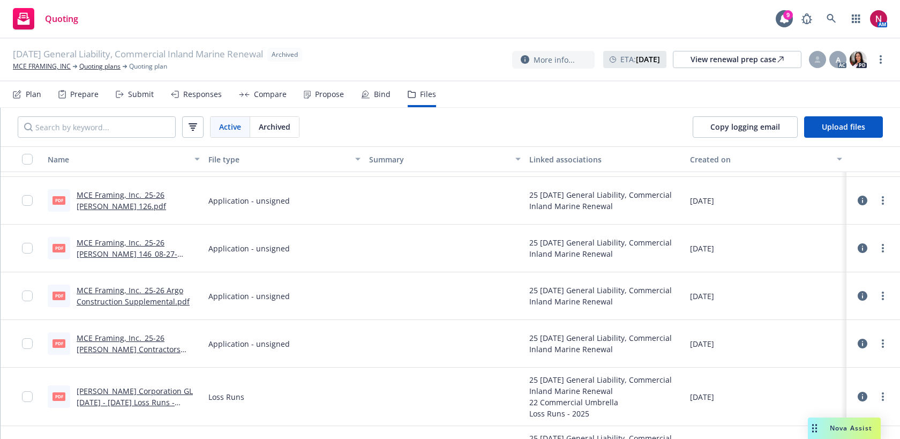
click at [147, 336] on link "MCE Framing, Inc._25-26 [PERSON_NAME] Contractors Questionnaire.pdf" at bounding box center [129, 349] width 104 height 33
click at [48, 67] on link "MCE FRAMING, INC" at bounding box center [42, 67] width 58 height 10
